Goal: Task Accomplishment & Management: Manage account settings

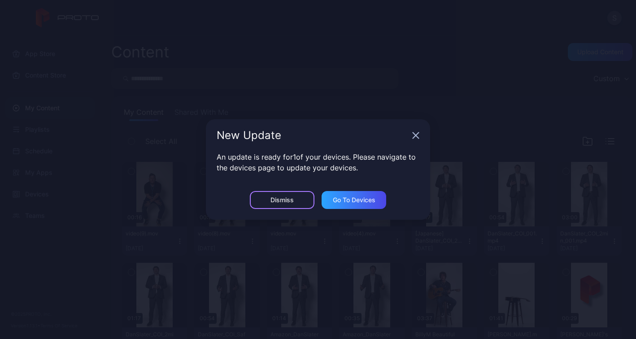
click at [284, 204] on div "Dismiss" at bounding box center [282, 200] width 65 height 18
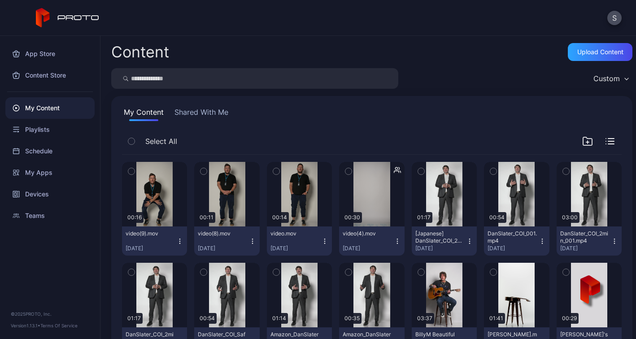
click at [620, 78] on div "Custom" at bounding box center [611, 78] width 44 height 13
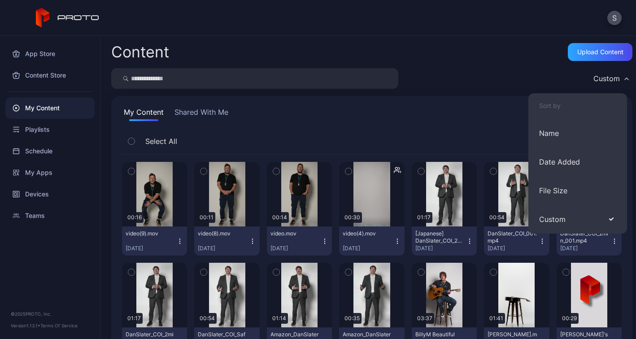
click at [620, 78] on div "Custom" at bounding box center [611, 78] width 44 height 13
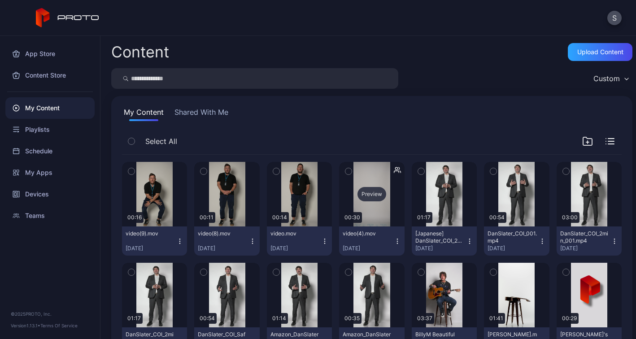
click at [376, 193] on div "Preview" at bounding box center [372, 194] width 29 height 14
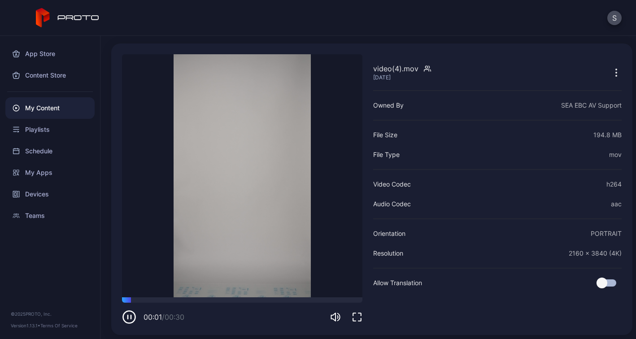
scroll to position [27, 0]
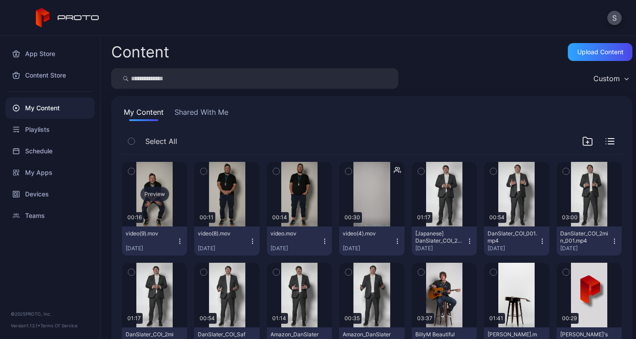
click at [157, 189] on div "Preview" at bounding box center [154, 194] width 29 height 14
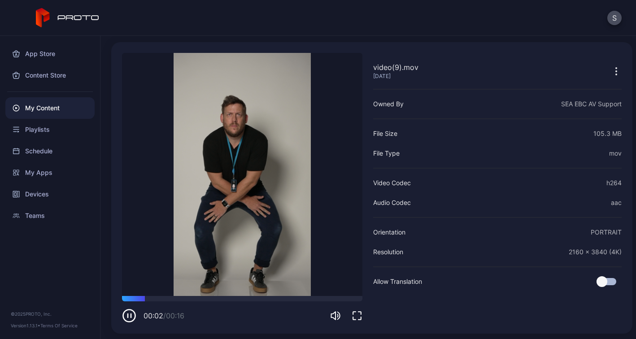
scroll to position [32, 0]
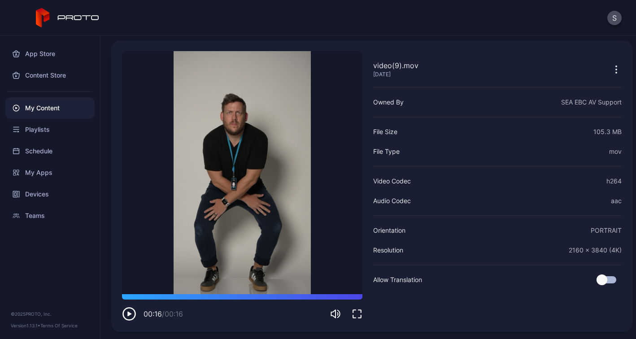
click at [46, 110] on div "My Content" at bounding box center [49, 108] width 89 height 22
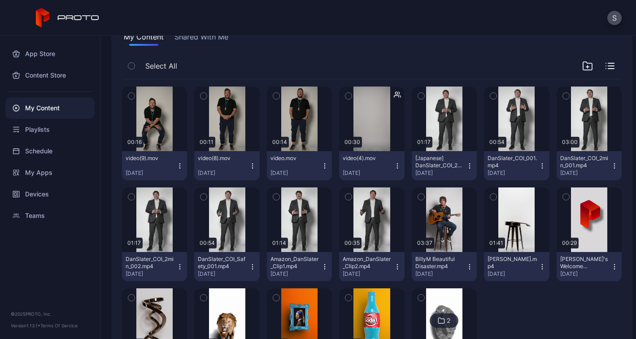
scroll to position [66, 0]
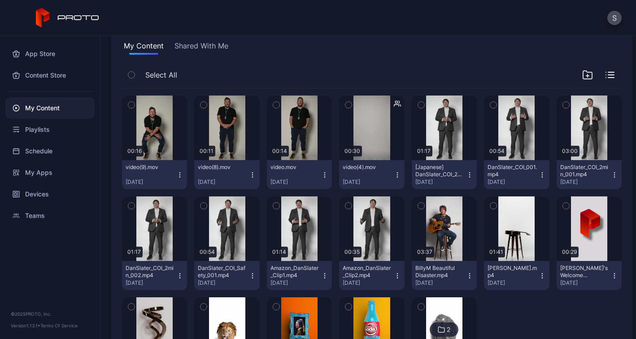
click at [397, 173] on icon "button" at bounding box center [397, 172] width 0 height 0
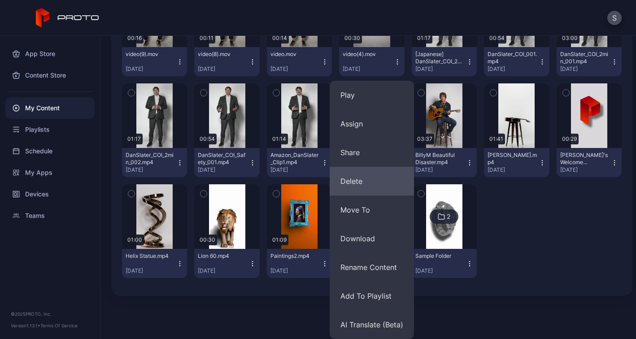
click at [355, 174] on button "Delete" at bounding box center [372, 181] width 84 height 29
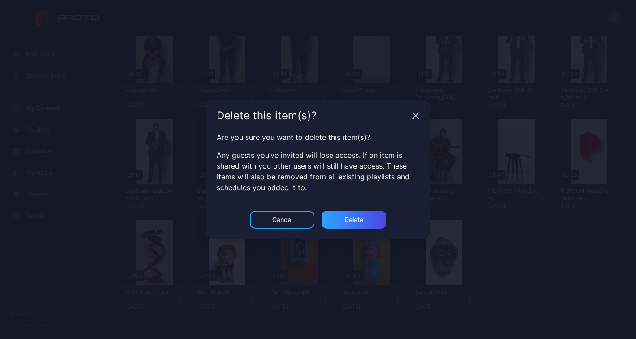
click at [342, 230] on div "Cancel Delete" at bounding box center [318, 225] width 224 height 29
click at [342, 218] on div "Delete" at bounding box center [354, 220] width 65 height 18
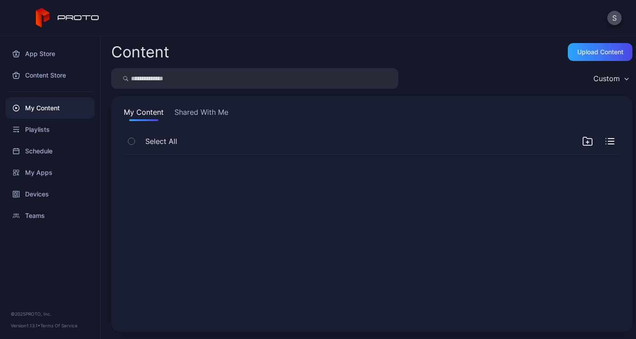
scroll to position [0, 0]
